Goal: Task Accomplishment & Management: Use online tool/utility

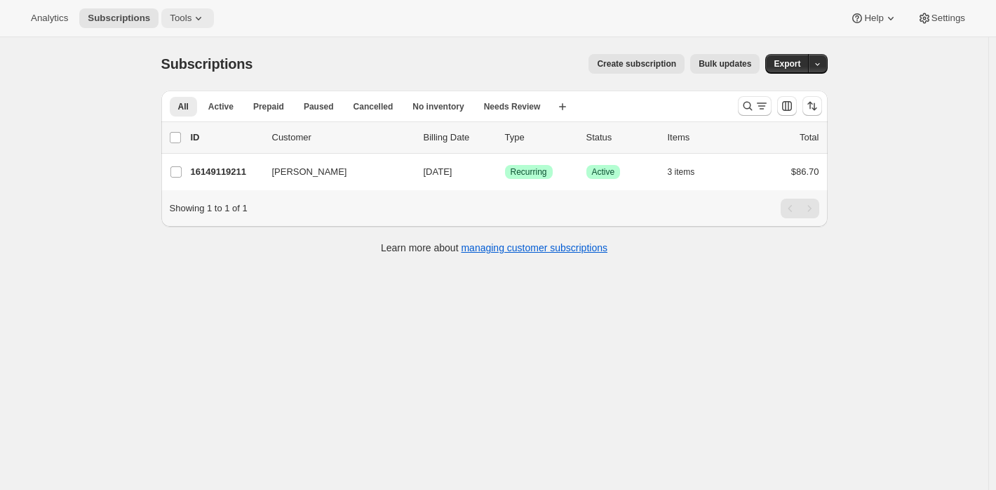
click at [191, 13] on span "Tools" at bounding box center [181, 18] width 22 height 11
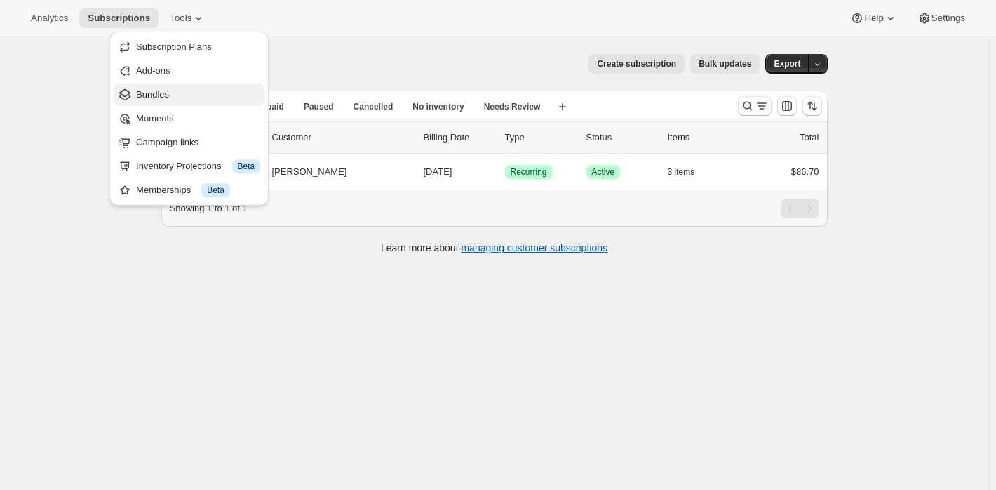
click at [175, 94] on span "Bundles" at bounding box center [198, 95] width 124 height 14
